Goal: Information Seeking & Learning: Learn about a topic

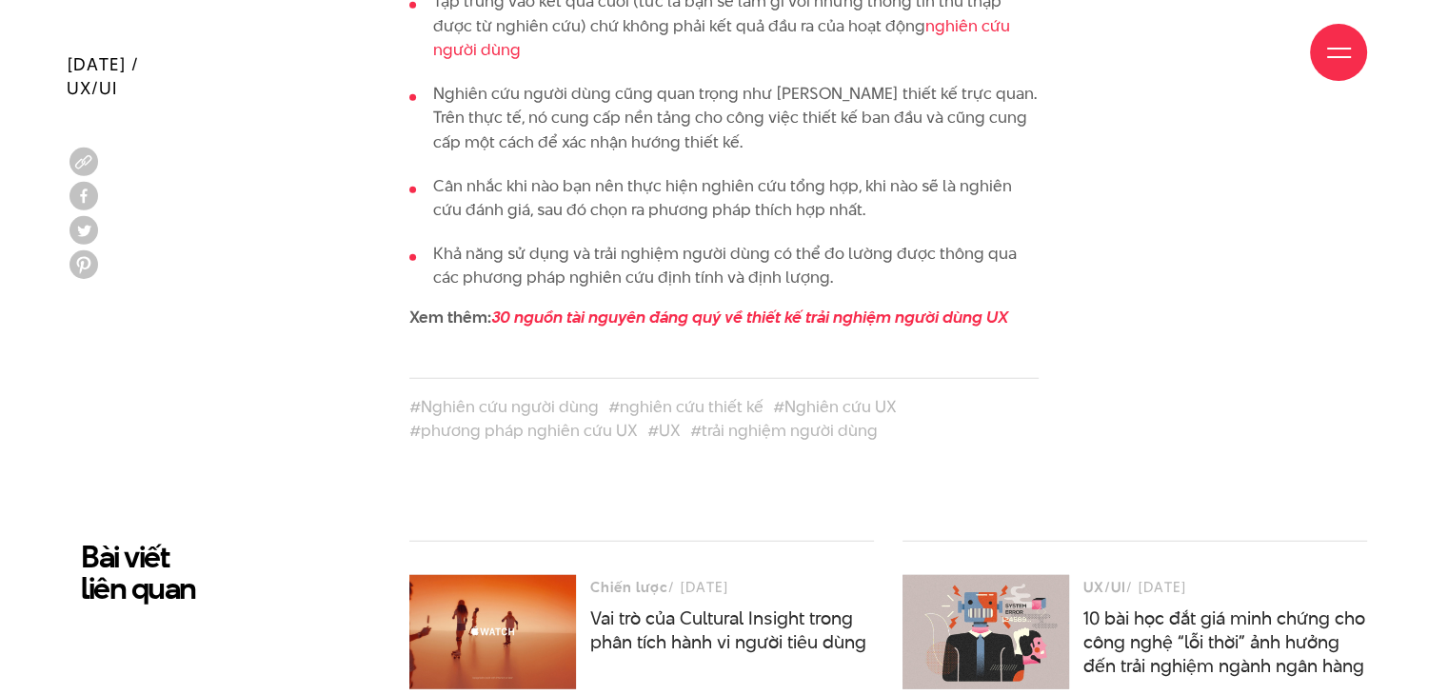
scroll to position [5558, 0]
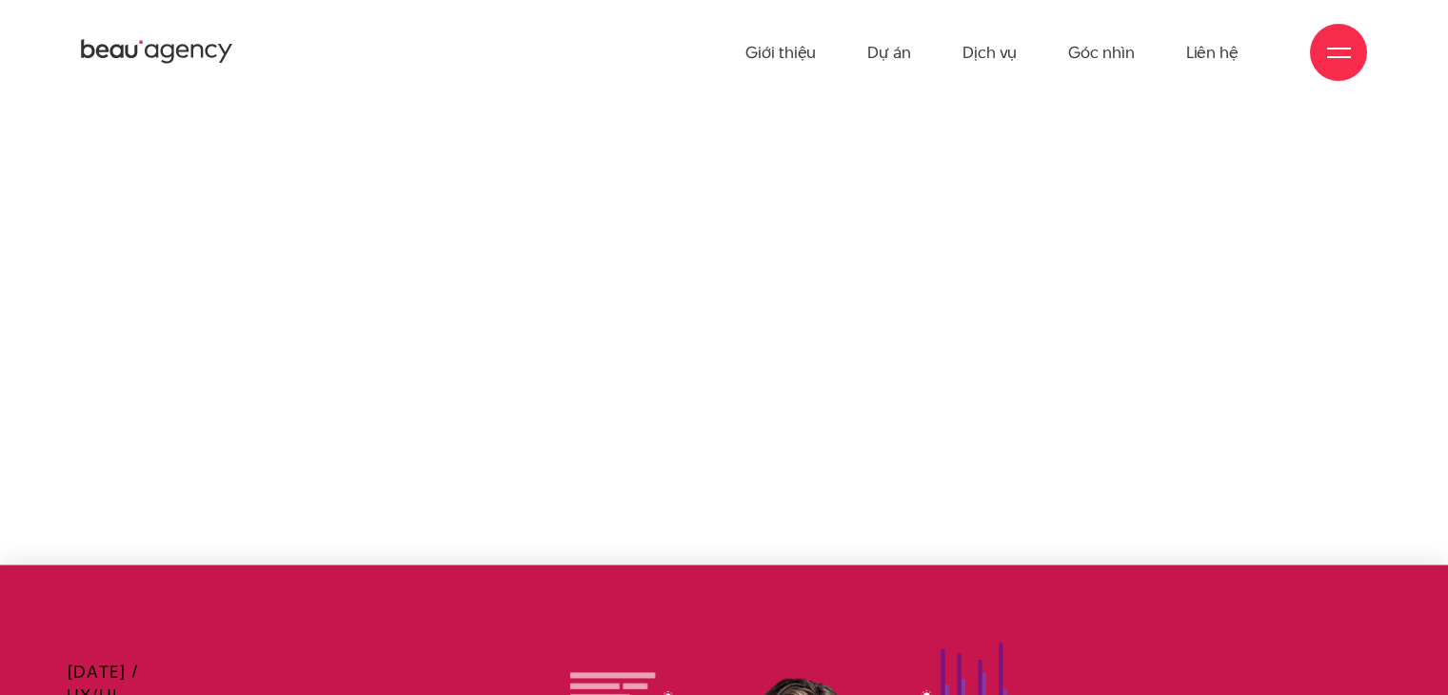
scroll to position [5558, 0]
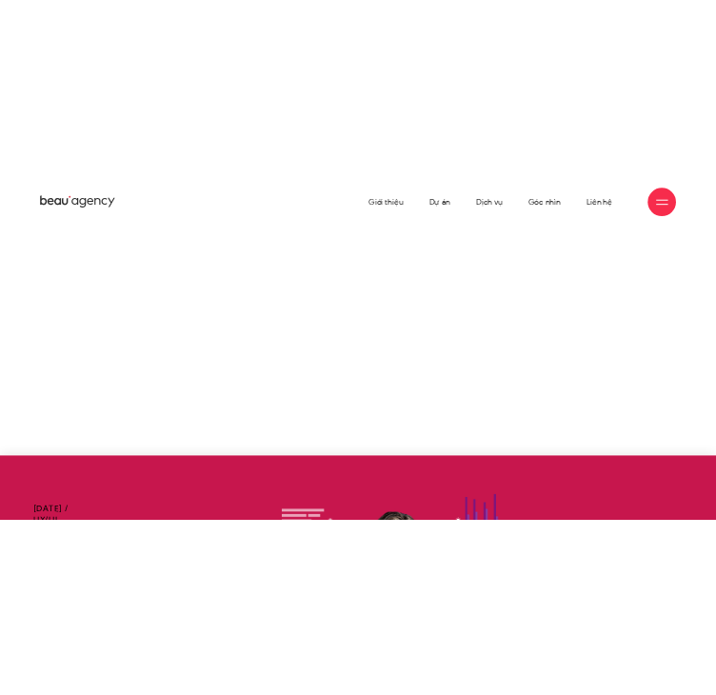
scroll to position [5558, 0]
